Goal: Transaction & Acquisition: Subscribe to service/newsletter

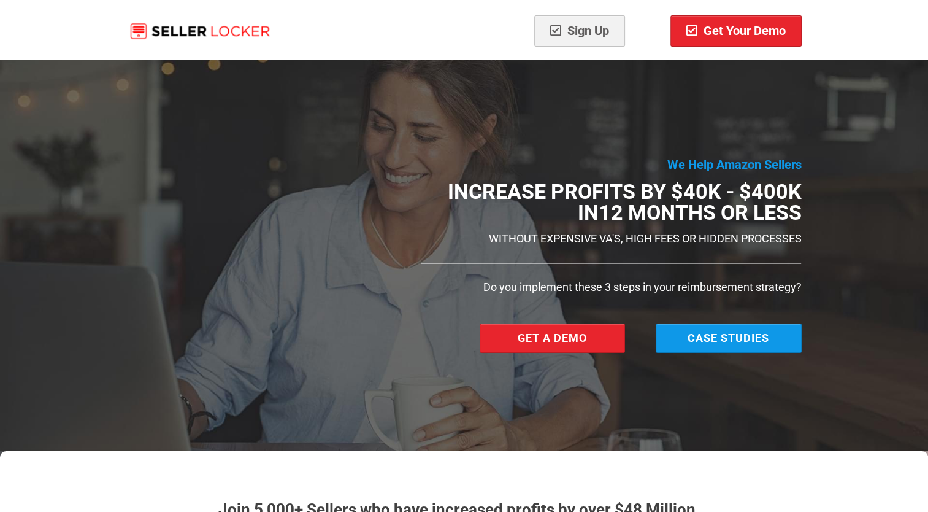
click at [444, 29] on div "Sign Up Get Your Demo" at bounding box center [464, 29] width 718 height 59
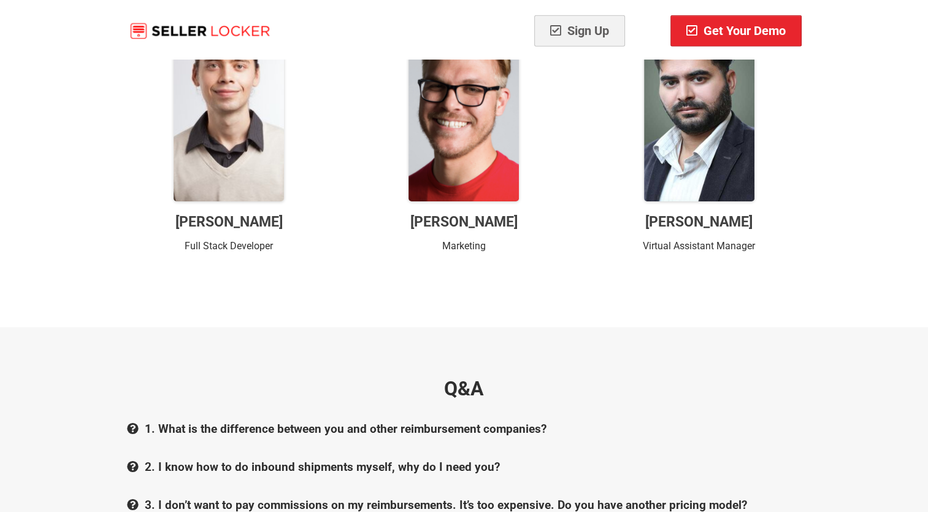
scroll to position [12370, 0]
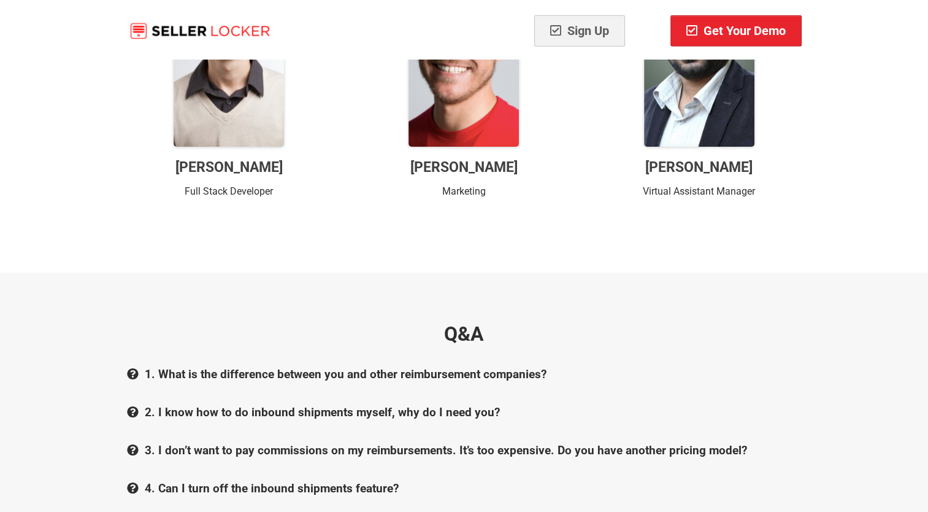
click at [215, 31] on img at bounding box center [200, 31] width 146 height 20
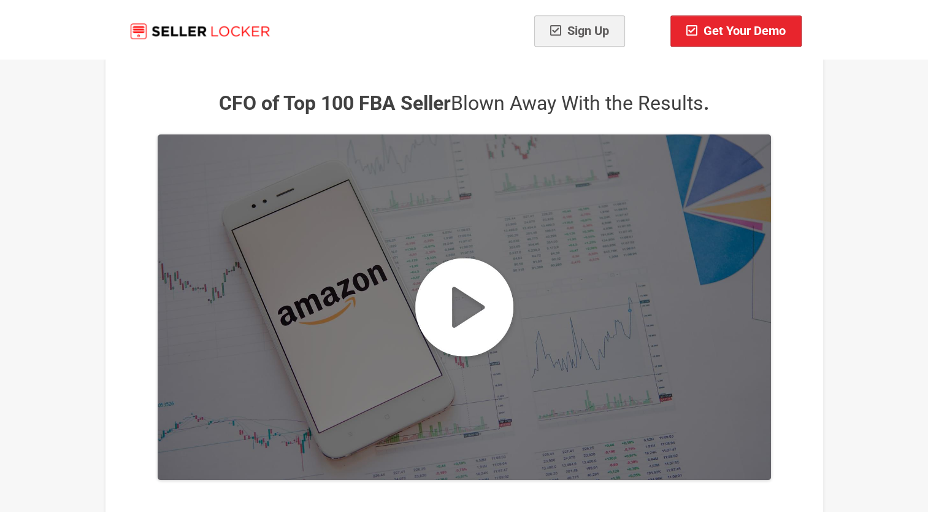
scroll to position [0, 0]
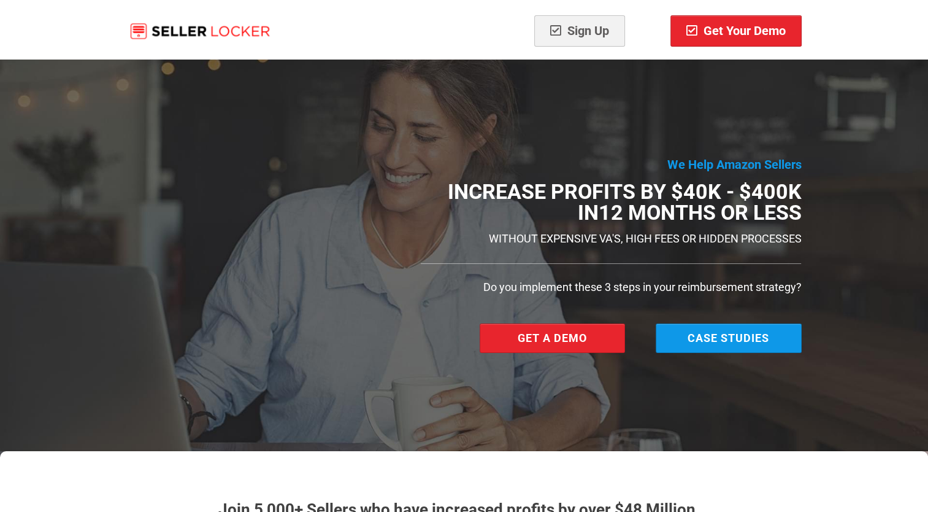
click at [223, 36] on img at bounding box center [200, 31] width 146 height 20
click at [145, 26] on img at bounding box center [200, 31] width 146 height 20
click at [358, 52] on div "Sign Up Get Your Demo" at bounding box center [464, 29] width 718 height 59
click at [547, 183] on b "Increase Profits by $40k - $400K in" at bounding box center [624, 201] width 354 height 45
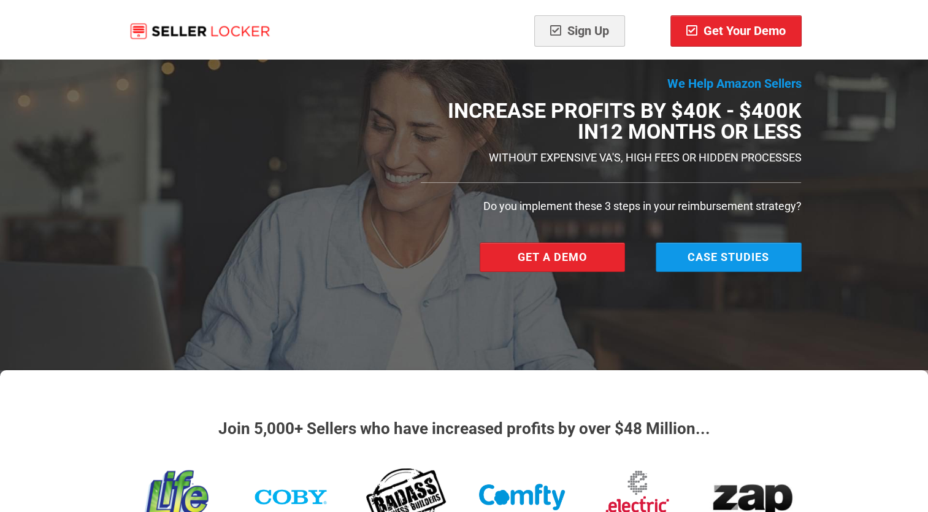
scroll to position [184, 0]
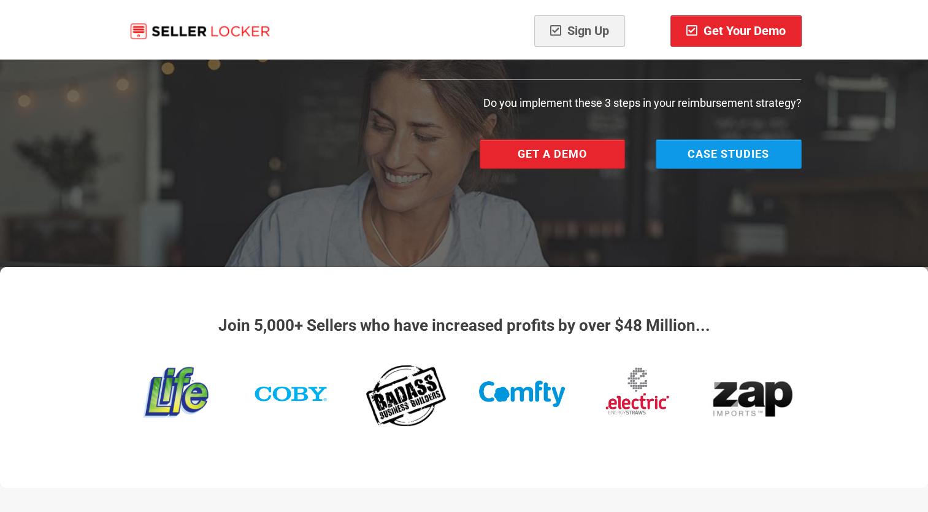
click at [397, 324] on div "Join 5,000+ Sellers who have increased profits by over $48 Million..." at bounding box center [464, 377] width 928 height 221
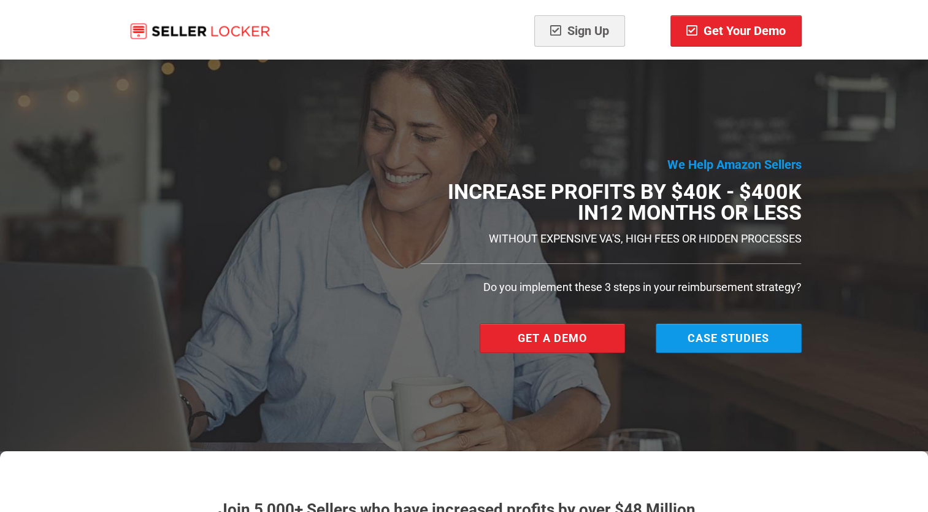
click at [98, 225] on div "We Help Amazon Sellers Increase Profits by $40k - $400K [DATE] or less WITHOUT …" at bounding box center [464, 255] width 928 height 392
